Goal: Task Accomplishment & Management: Use online tool/utility

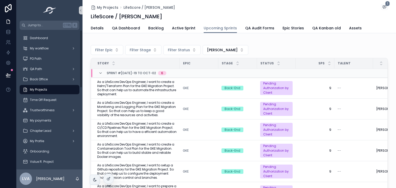
click at [52, 88] on div "My Projects" at bounding box center [50, 89] width 54 height 8
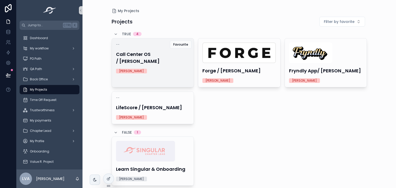
click at [159, 58] on div "-- Call Center OS / [PERSON_NAME] [PERSON_NAME]" at bounding box center [153, 57] width 82 height 39
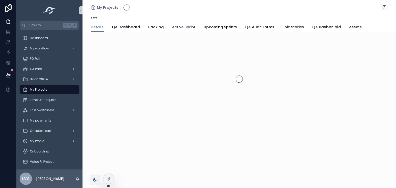
click at [184, 29] on span "Active Sprint" at bounding box center [183, 26] width 23 height 5
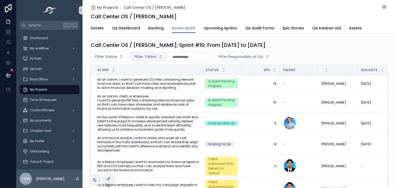
click at [146, 57] on span "Filter Talent" at bounding box center [145, 56] width 22 height 5
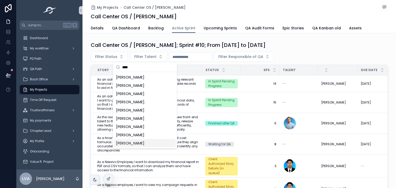
type input "****"
click at [130, 142] on span "[PERSON_NAME]" at bounding box center [130, 143] width 28 height 5
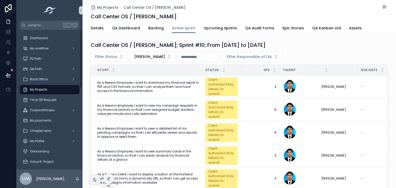
click at [42, 89] on span "My Projects" at bounding box center [38, 90] width 17 height 4
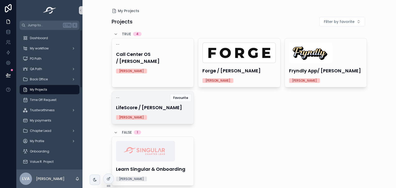
click at [168, 106] on h4 "LifeScore / [PERSON_NAME]" at bounding box center [153, 107] width 74 height 7
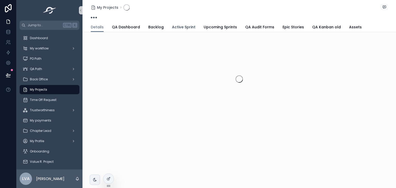
click at [175, 29] on span "Active Sprint" at bounding box center [183, 26] width 23 height 5
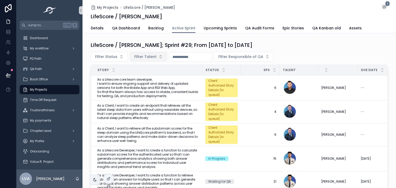
click at [143, 53] on button "Filter Talent" at bounding box center [148, 57] width 37 height 10
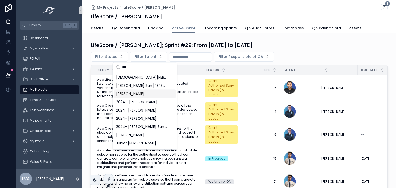
type input "***"
click at [136, 92] on span "[PERSON_NAME]" at bounding box center [130, 93] width 28 height 5
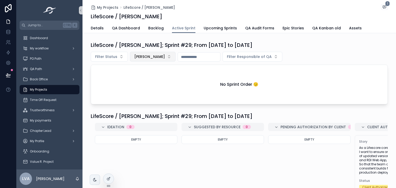
click at [158, 55] on span "[PERSON_NAME]" at bounding box center [149, 56] width 31 height 5
type input "**"
click at [221, 28] on span "Upcoming Sprints" at bounding box center [219, 27] width 33 height 5
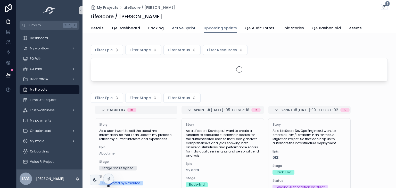
click at [180, 24] on link "Active Sprint" at bounding box center [183, 28] width 23 height 10
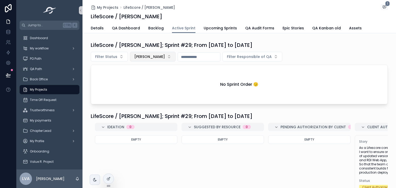
click at [161, 56] on span "[PERSON_NAME]" at bounding box center [149, 56] width 31 height 5
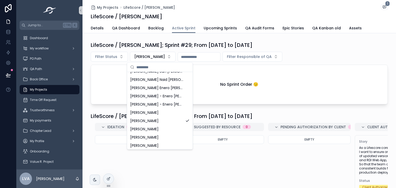
scroll to position [180, 0]
click at [158, 119] on span "[PERSON_NAME]" at bounding box center [144, 119] width 28 height 5
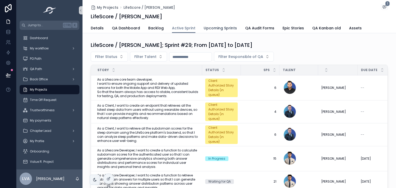
click at [209, 30] on link "Upcoming Sprints" at bounding box center [219, 28] width 33 height 10
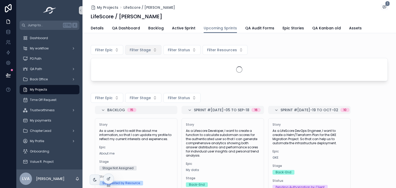
click at [144, 51] on span "Filter Stage" at bounding box center [140, 49] width 21 height 5
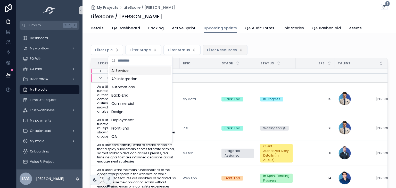
click at [220, 51] on span "Filter Resources" at bounding box center [222, 49] width 30 height 5
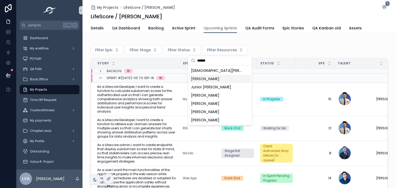
type input "******"
click at [216, 81] on span "[PERSON_NAME]" at bounding box center [205, 78] width 28 height 5
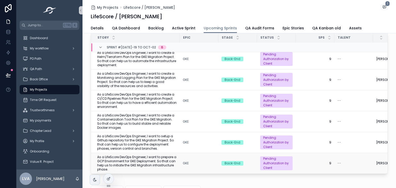
scroll to position [7, 0]
